Goal: Learn about a topic

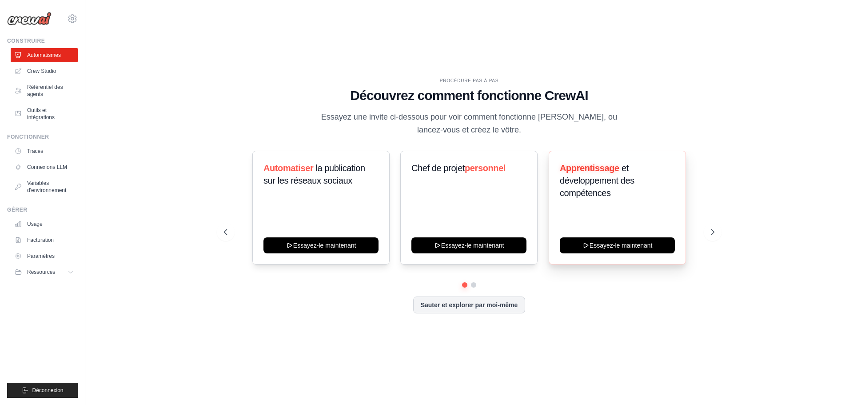
click at [620, 226] on div "Apprentissage et développement des compétences Essayez-le maintenant" at bounding box center [617, 208] width 137 height 114
click at [714, 233] on icon at bounding box center [714, 231] width 3 height 5
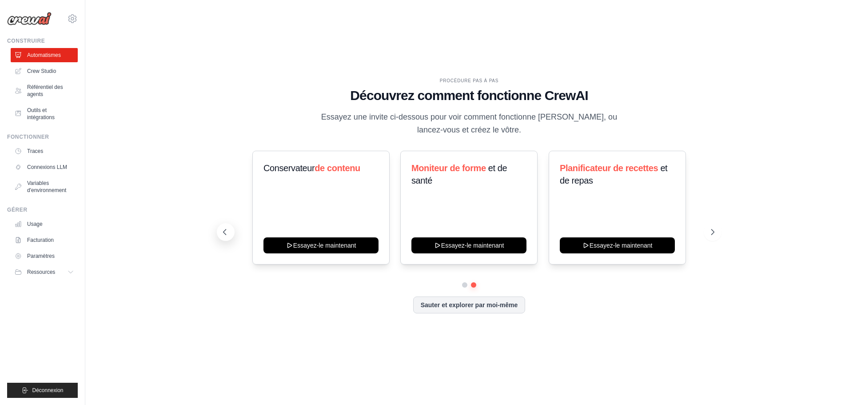
click at [222, 236] on icon at bounding box center [224, 231] width 9 height 9
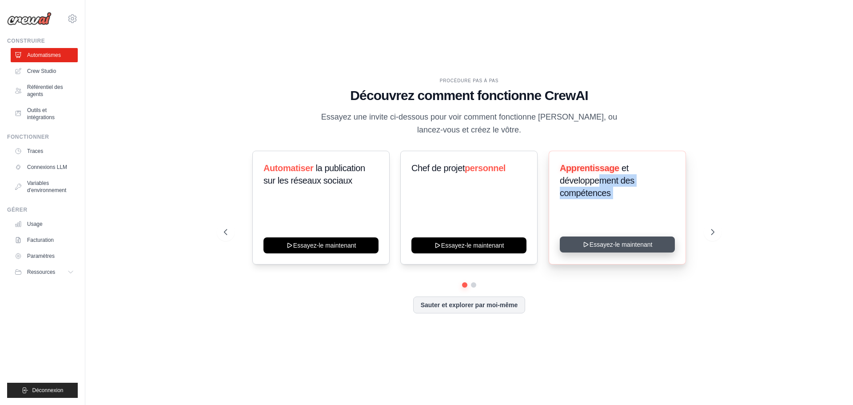
drag, startPoint x: 598, startPoint y: 185, endPoint x: 619, endPoint y: 247, distance: 65.9
click at [619, 247] on div "Apprentissage et développement des compétences Essayez-le maintenant" at bounding box center [617, 208] width 137 height 114
click at [619, 247] on button "Essayez-le maintenant" at bounding box center [617, 244] width 115 height 16
